Goal: Information Seeking & Learning: Learn about a topic

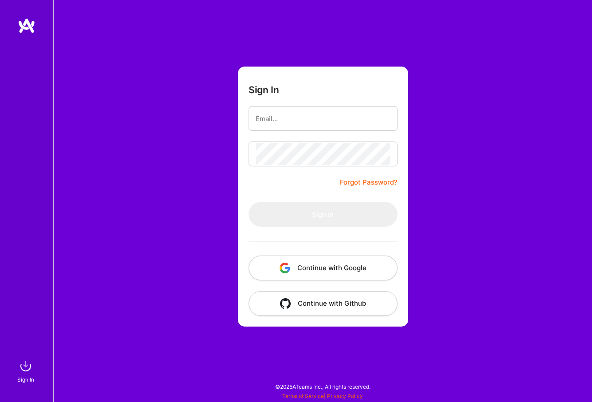
click at [313, 270] on button "Continue with Google" at bounding box center [323, 267] width 149 height 25
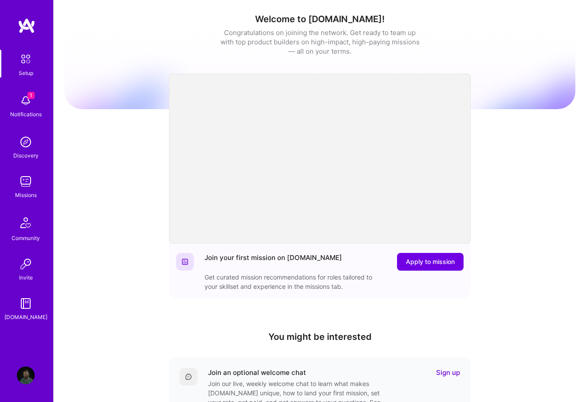
click at [23, 107] on img at bounding box center [26, 101] width 18 height 18
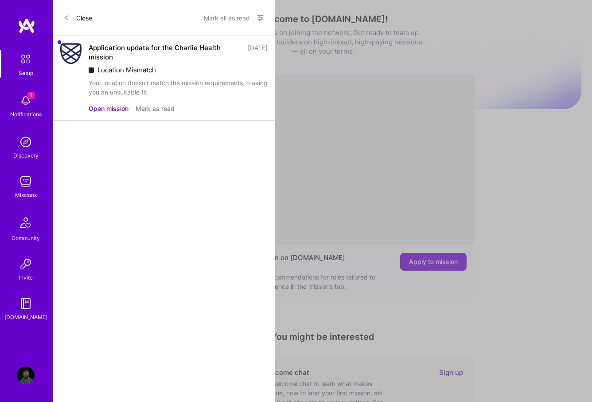
click at [117, 106] on button "Open mission" at bounding box center [109, 108] width 40 height 9
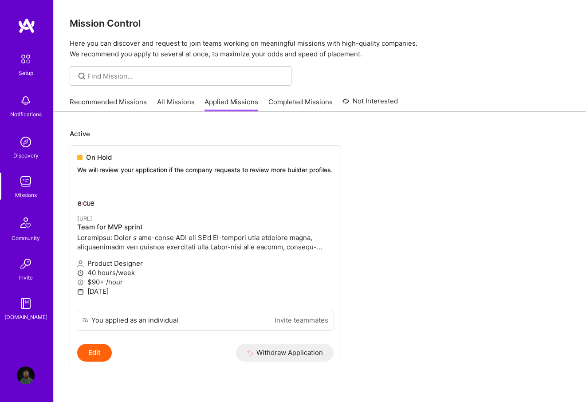
click at [168, 103] on link "All Missions" at bounding box center [176, 104] width 38 height 15
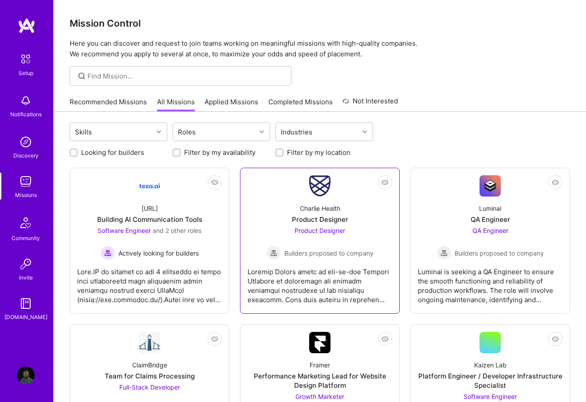
click at [339, 254] on span "Builders proposed to company" at bounding box center [328, 252] width 89 height 9
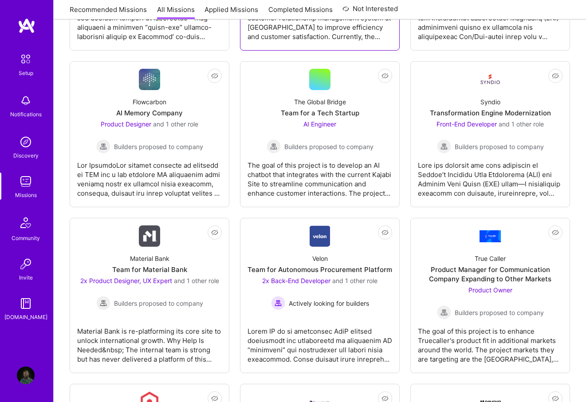
scroll to position [1241, 0]
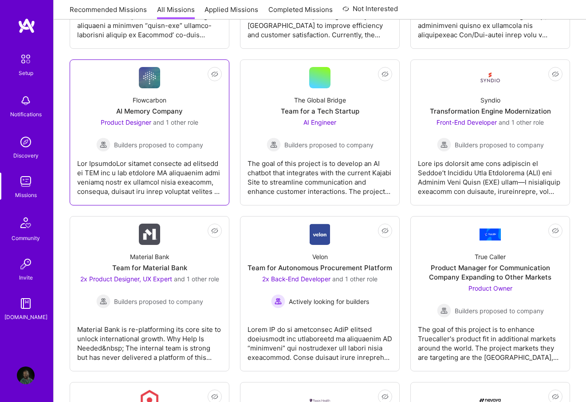
click at [176, 163] on div at bounding box center [149, 174] width 145 height 44
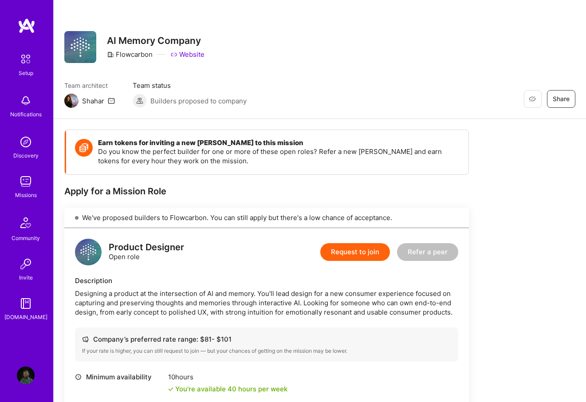
click at [96, 101] on div "Shahar" at bounding box center [93, 100] width 22 height 9
click at [75, 101] on img at bounding box center [71, 101] width 14 height 14
click at [110, 101] on icon at bounding box center [111, 100] width 7 height 7
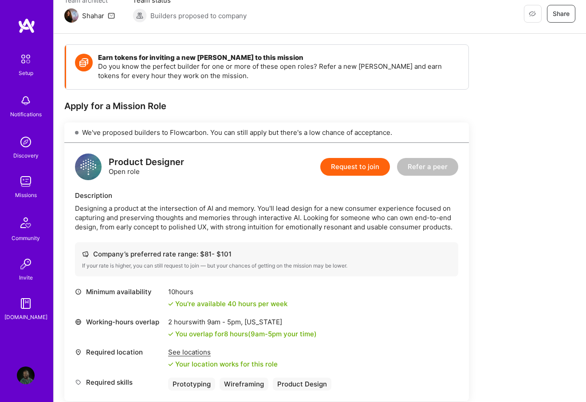
scroll to position [169, 0]
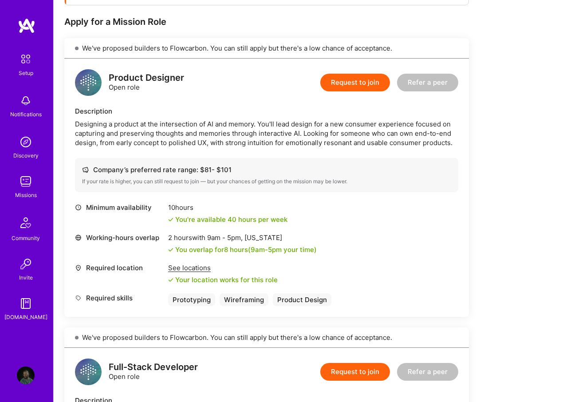
click at [198, 137] on div "Designing a product at the intersection of AI and memory. You'll lead design fo…" at bounding box center [266, 133] width 383 height 28
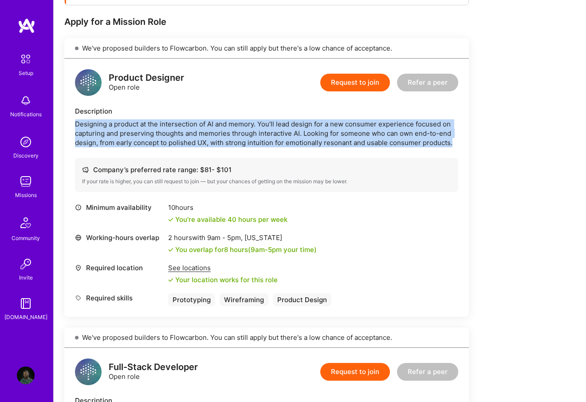
click at [198, 137] on div "Designing a product at the intersection of AI and memory. You'll lead design fo…" at bounding box center [266, 133] width 383 height 28
copy div "Designing a product at the intersection of AI and memory. You'll lead design fo…"
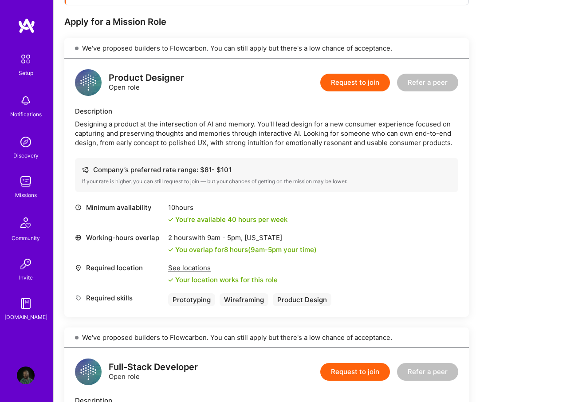
click at [158, 78] on div "Product Designer" at bounding box center [146, 77] width 75 height 9
click at [89, 75] on img at bounding box center [88, 82] width 27 height 27
click at [179, 125] on div "Designing a product at the intersection of AI and memory. You'll lead design fo…" at bounding box center [266, 133] width 383 height 28
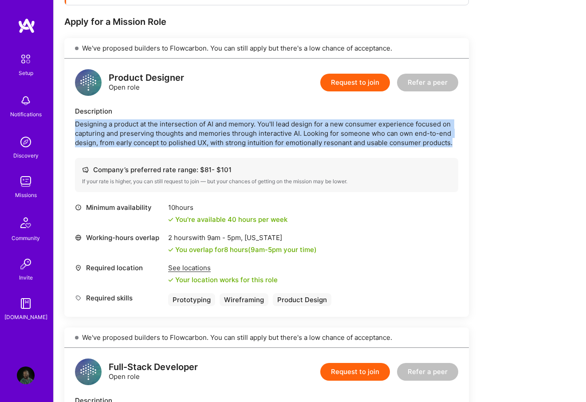
click at [179, 125] on div "Designing a product at the intersection of AI and memory. You'll lead design fo…" at bounding box center [266, 133] width 383 height 28
copy div "Designing a product at the intersection of AI and memory. You'll lead design fo…"
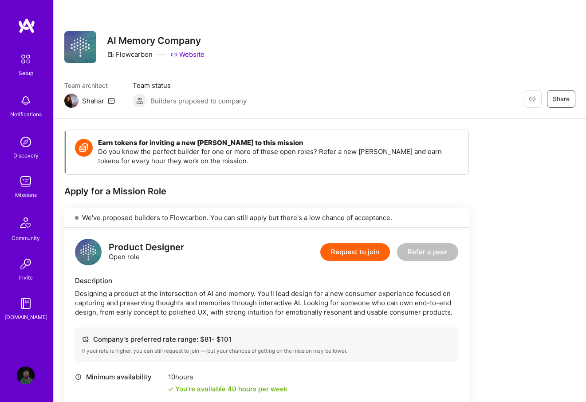
click at [98, 101] on div "Shahar" at bounding box center [93, 100] width 22 height 9
copy div "Shahar"
click at [109, 100] on icon at bounding box center [111, 100] width 7 height 7
click at [27, 187] on img at bounding box center [26, 181] width 18 height 18
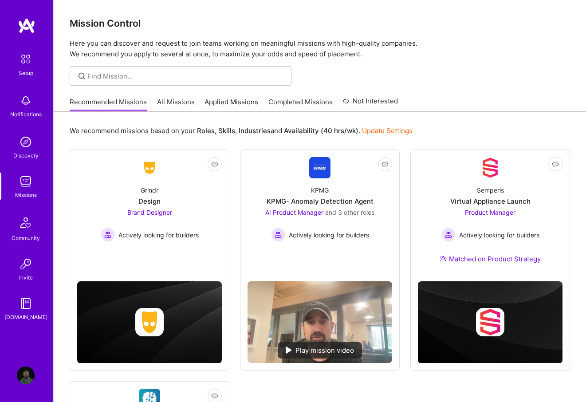
click at [175, 99] on link "All Missions" at bounding box center [176, 104] width 38 height 15
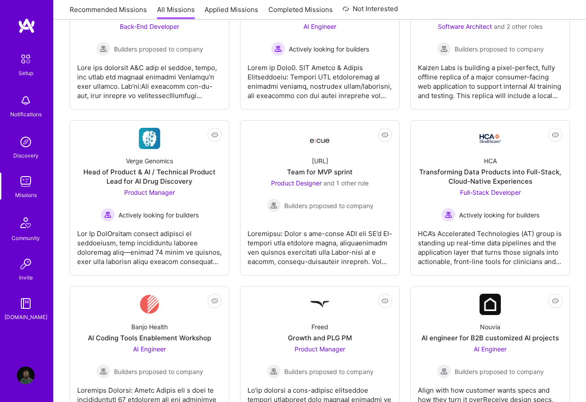
scroll to position [700, 0]
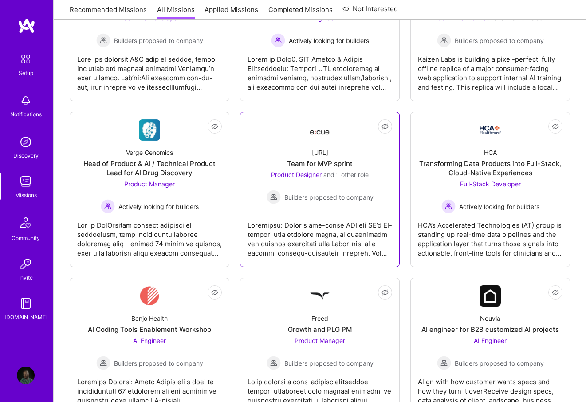
click at [317, 146] on div "[URL] Team for MVP sprint Product Designer and 1 other role Builders proposed t…" at bounding box center [319, 172] width 145 height 63
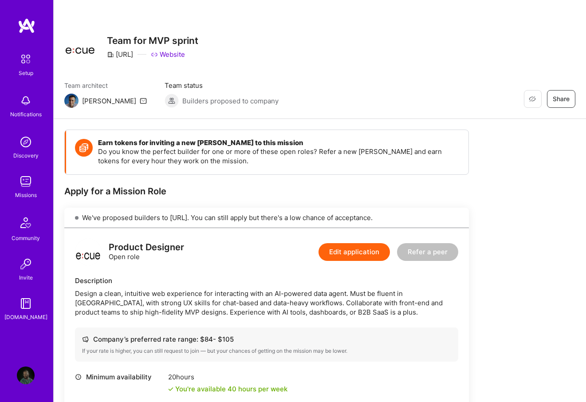
click at [140, 101] on icon at bounding box center [143, 100] width 7 height 7
click at [178, 55] on link "Website" at bounding box center [168, 54] width 34 height 9
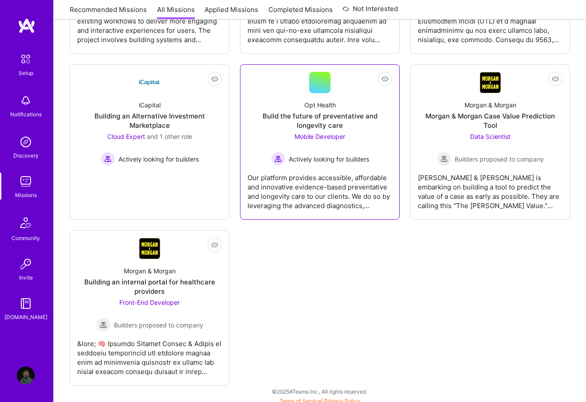
scroll to position [2834, 0]
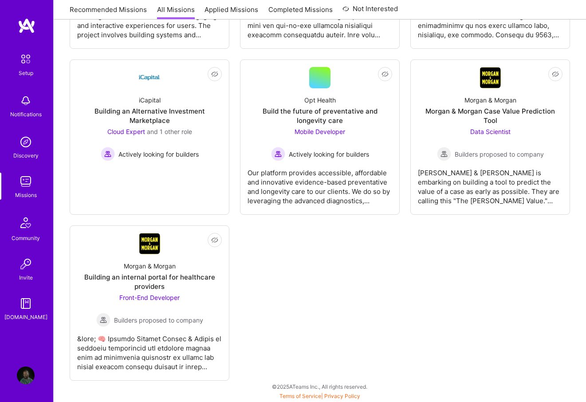
click at [27, 178] on img at bounding box center [26, 181] width 18 height 18
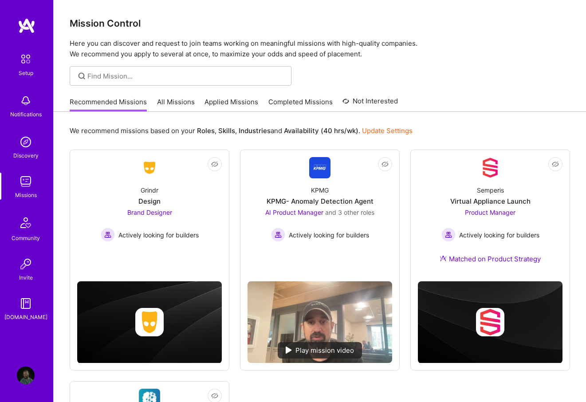
click at [172, 104] on link "All Missions" at bounding box center [176, 104] width 38 height 15
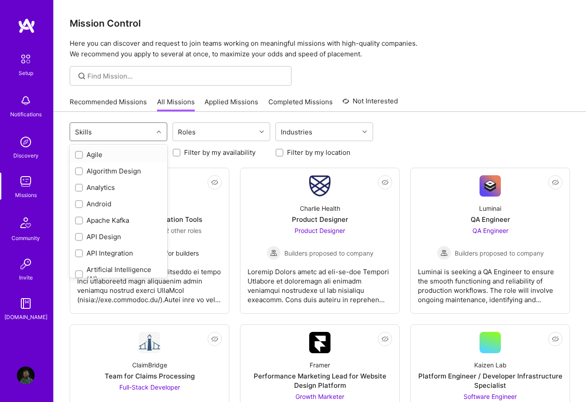
click at [138, 133] on div "Skills" at bounding box center [111, 132] width 83 height 18
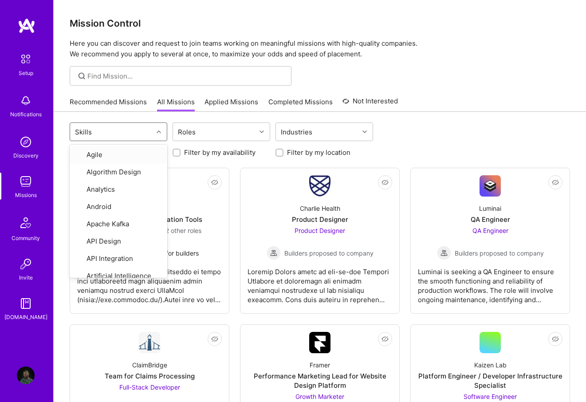
click at [138, 133] on div "Skills" at bounding box center [111, 132] width 83 height 18
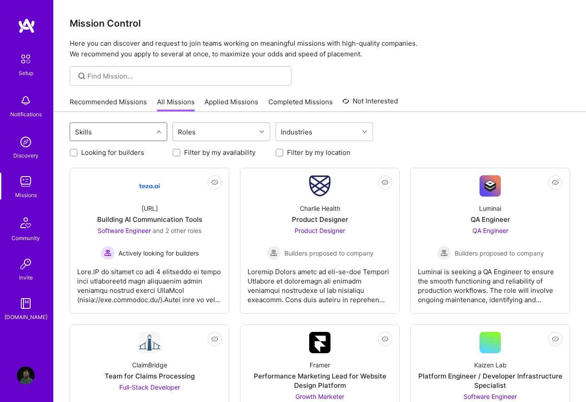
click at [199, 133] on input "text" at bounding box center [199, 131] width 1 height 9
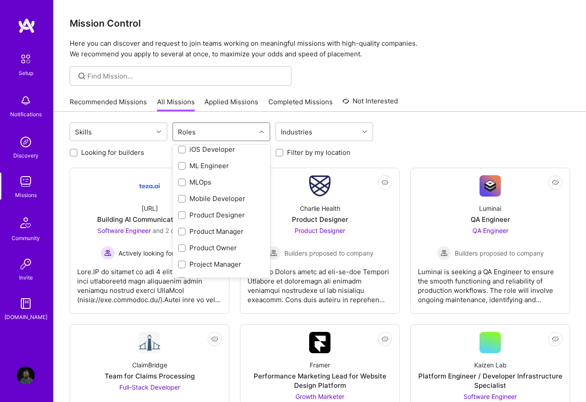
scroll to position [317, 0]
click at [227, 199] on div "Product Designer" at bounding box center [221, 197] width 87 height 9
checkbox input "true"
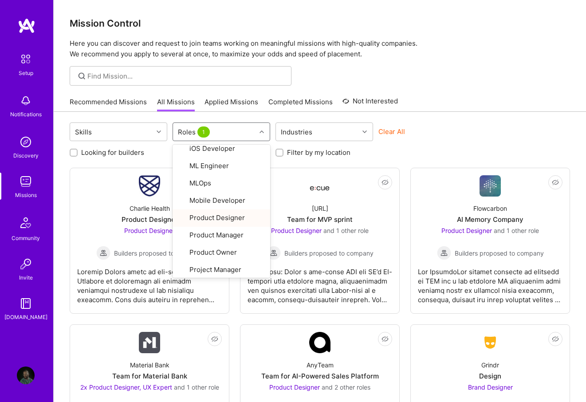
click at [423, 144] on div "Looking for builders Filter by my availability Filter by my location" at bounding box center [320, 150] width 500 height 14
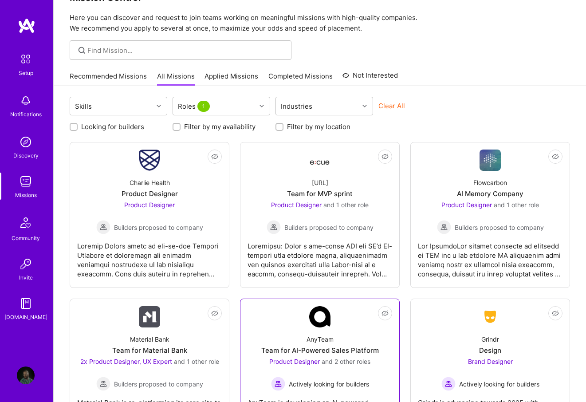
scroll to position [0, 0]
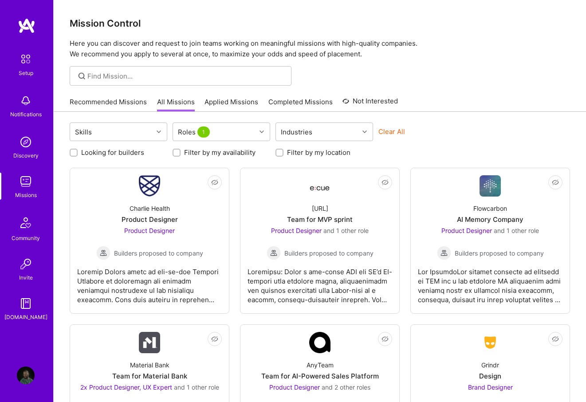
click at [383, 132] on button "Clear All" at bounding box center [391, 131] width 27 height 9
